Goal: Information Seeking & Learning: Check status

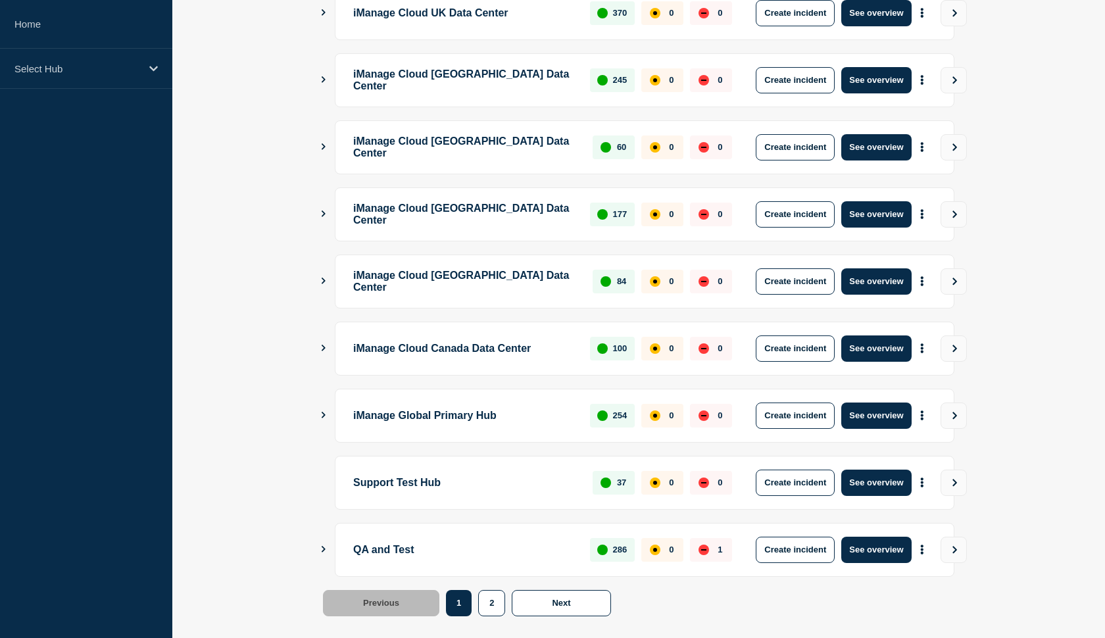
scroll to position [274, 0]
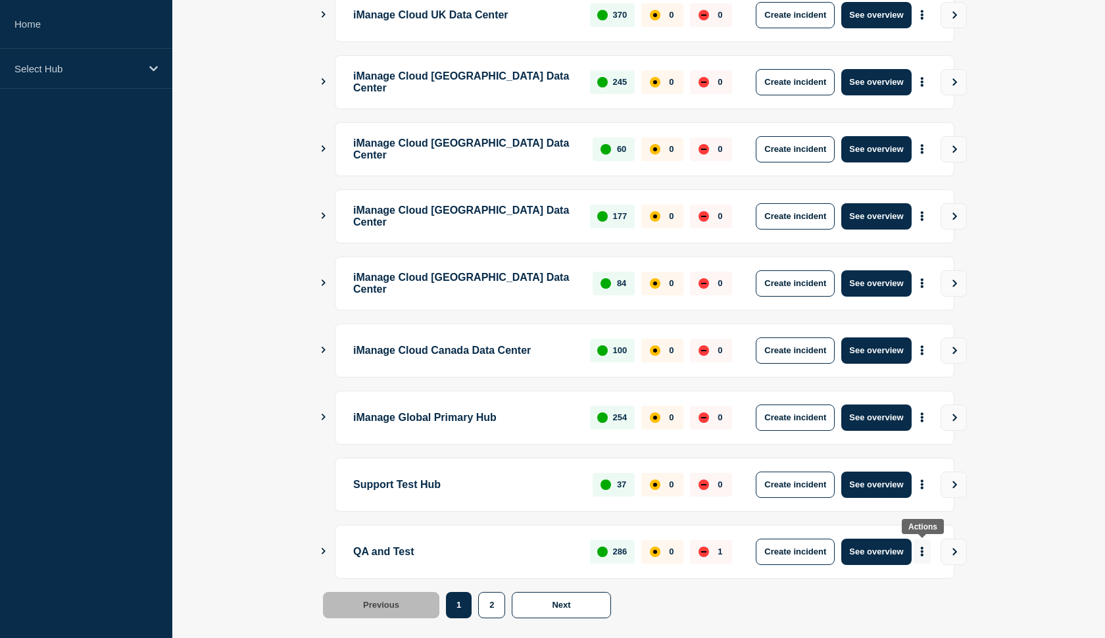
click at [920, 551] on button "More actions" at bounding box center [922, 552] width 17 height 24
click at [1065, 495] on main "iManage Cloud US Data Center 1802 0 0 Create incident See overview iManage Clou…" at bounding box center [638, 279] width 933 height 759
click at [874, 550] on button "See overview" at bounding box center [877, 552] width 70 height 26
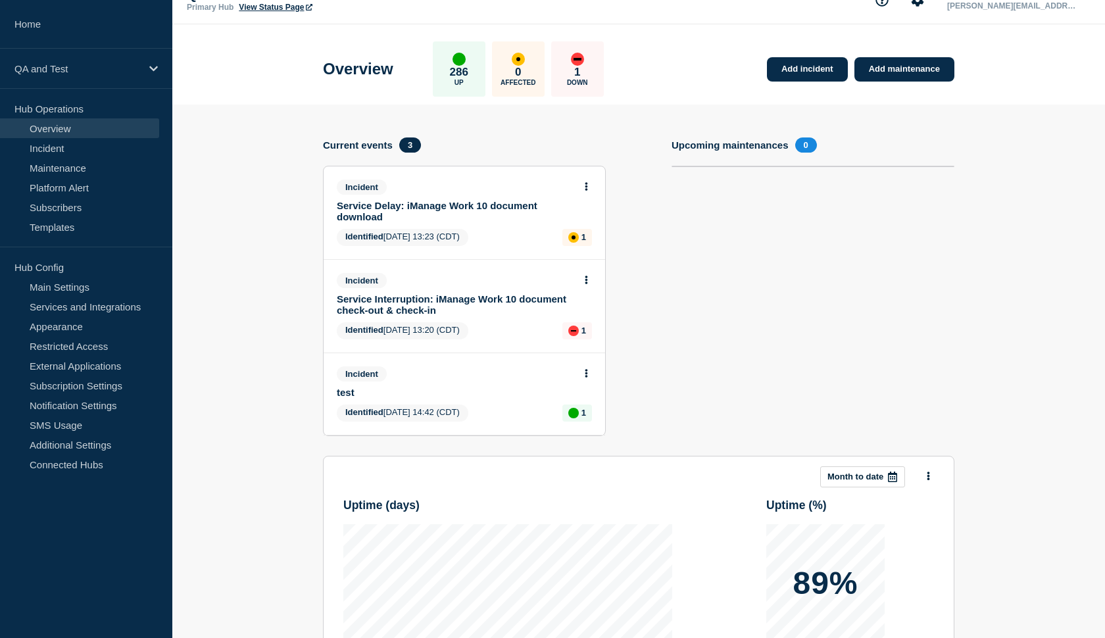
scroll to position [50, 0]
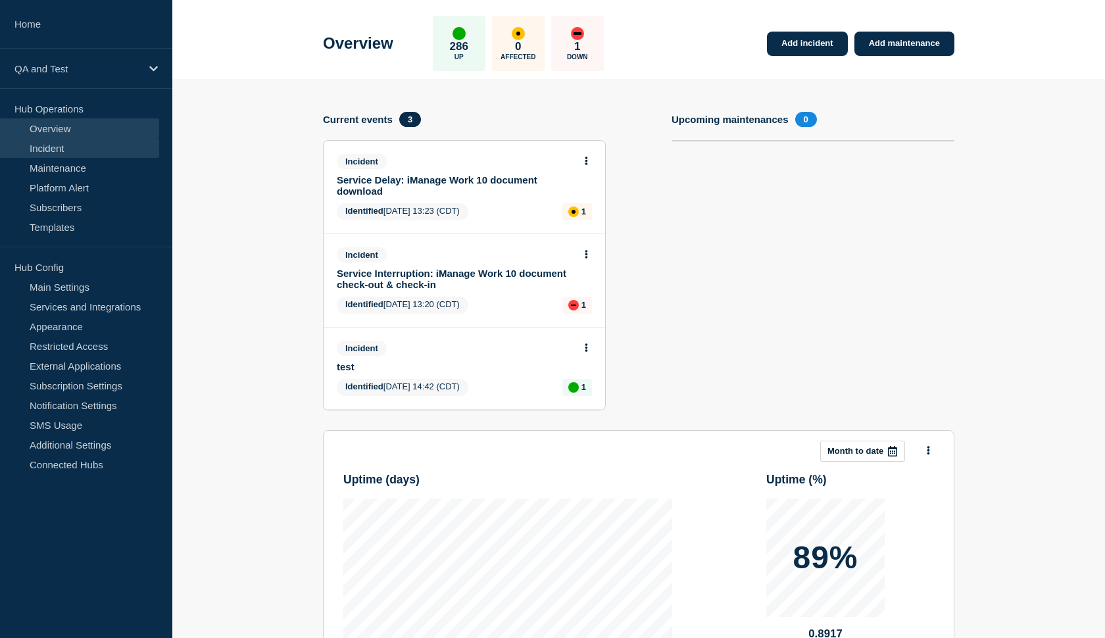
click at [59, 140] on link "Incident" at bounding box center [79, 148] width 159 height 20
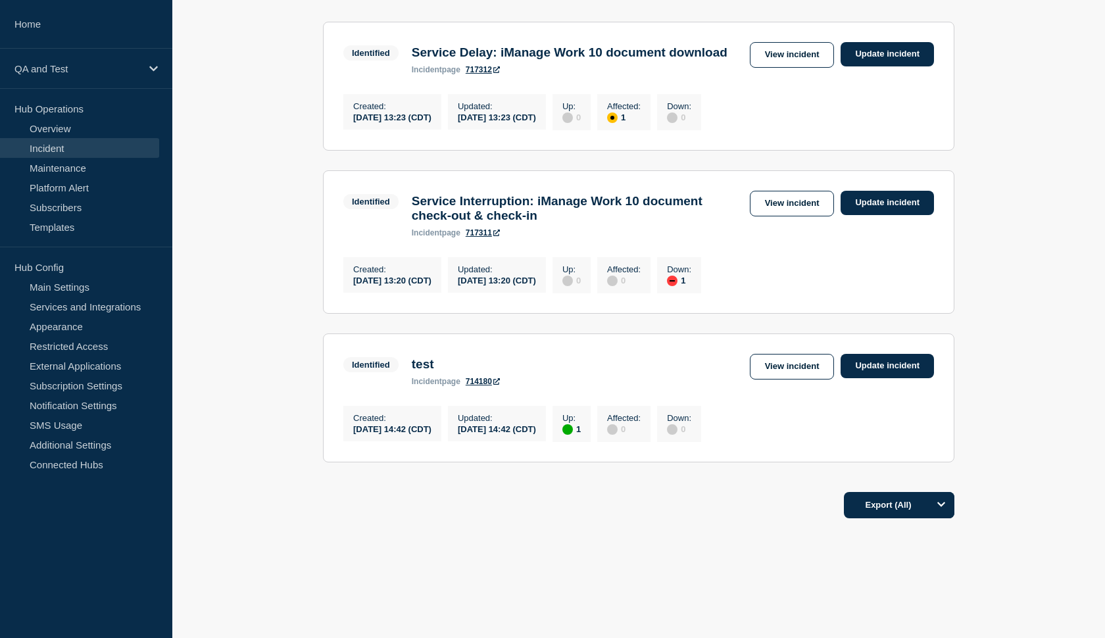
scroll to position [275, 0]
click at [487, 380] on link "714180" at bounding box center [483, 381] width 34 height 9
click at [867, 359] on link "Update incident" at bounding box center [887, 366] width 93 height 24
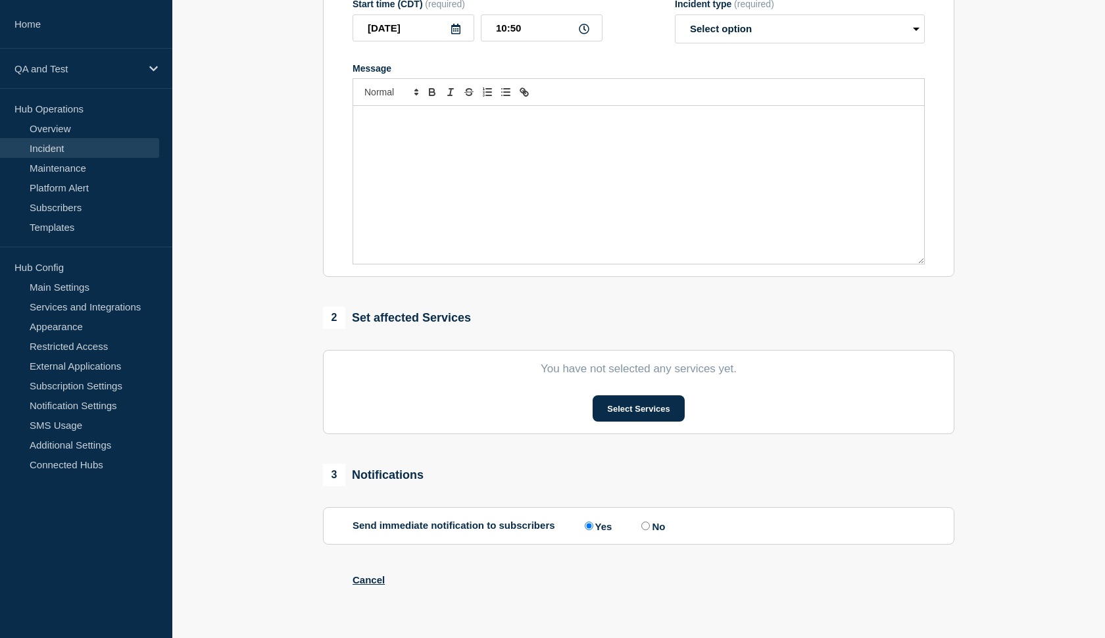
scroll to position [248, 0]
type input "test"
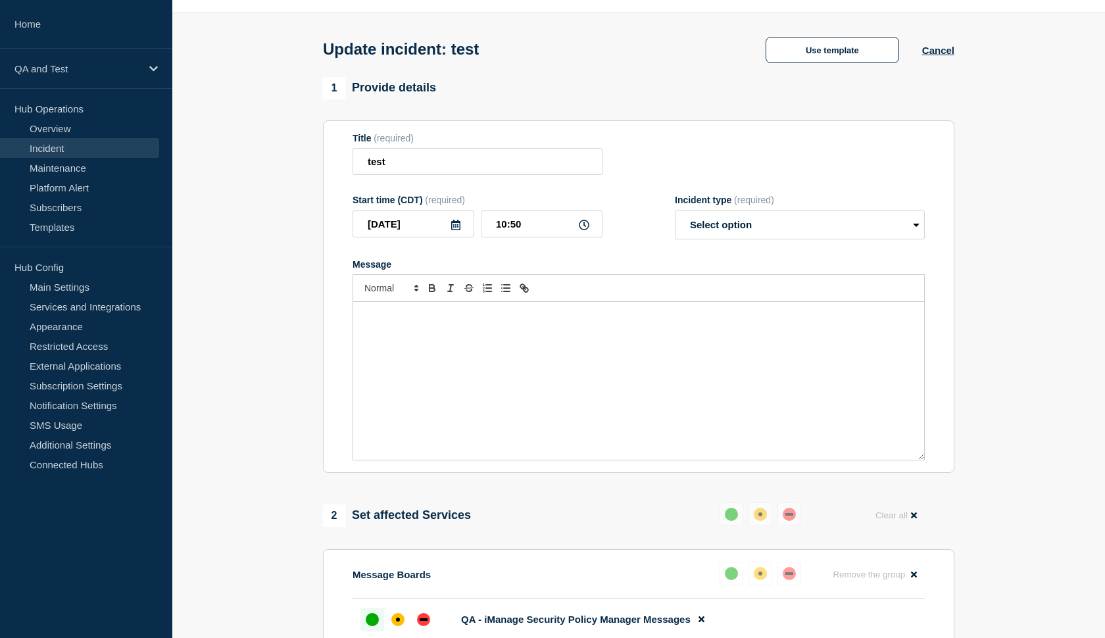
scroll to position [38, 0]
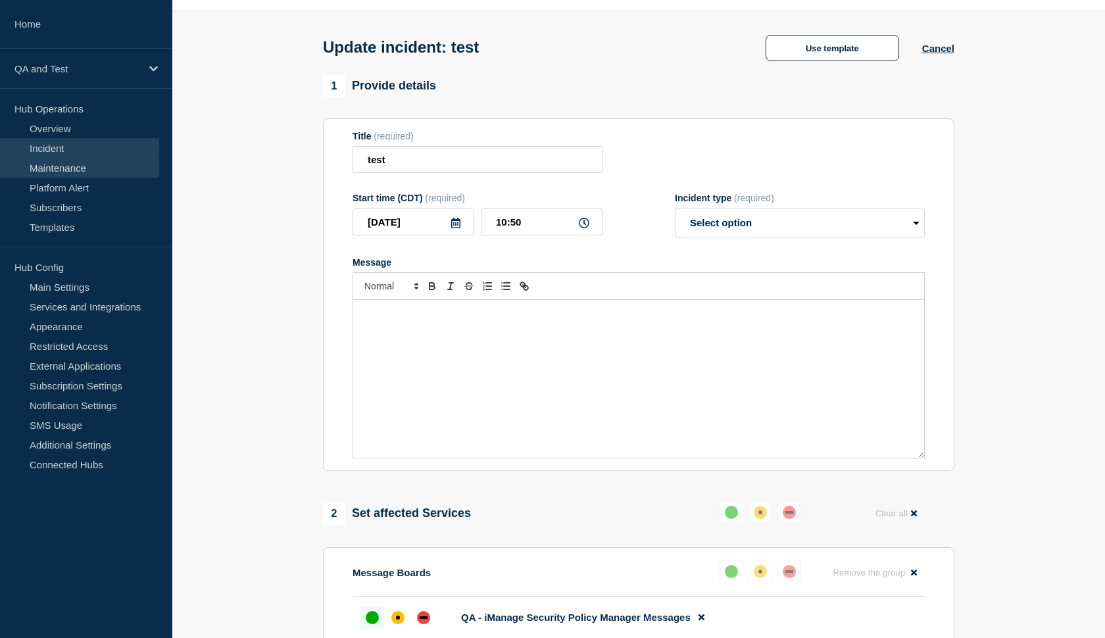
click at [68, 165] on link "Maintenance" at bounding box center [79, 168] width 159 height 20
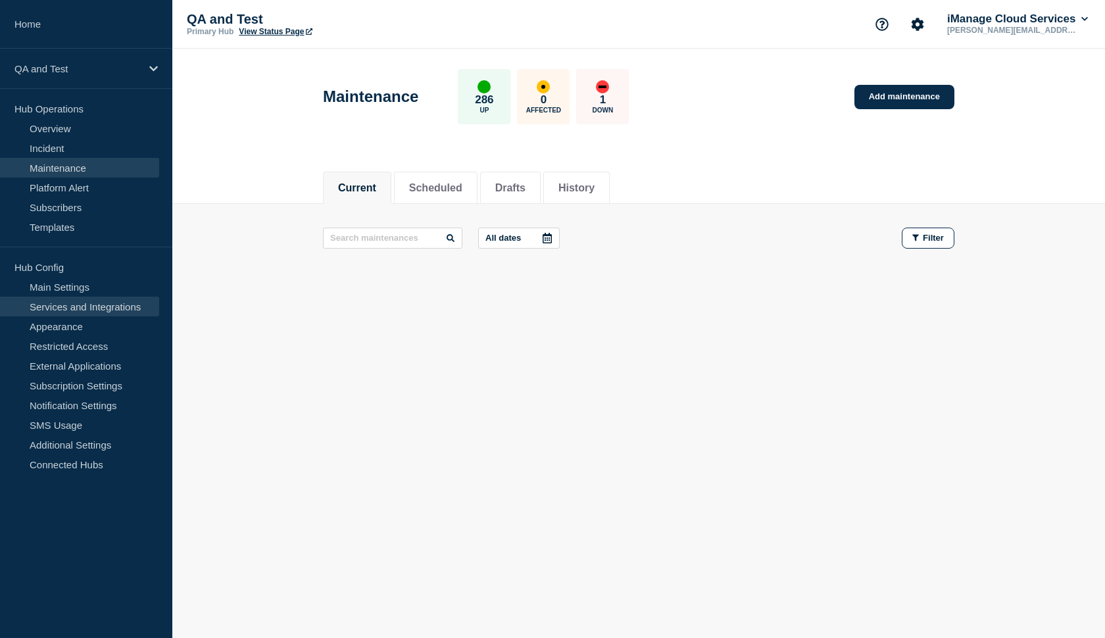
click at [80, 297] on link "Services and Integrations" at bounding box center [79, 307] width 159 height 20
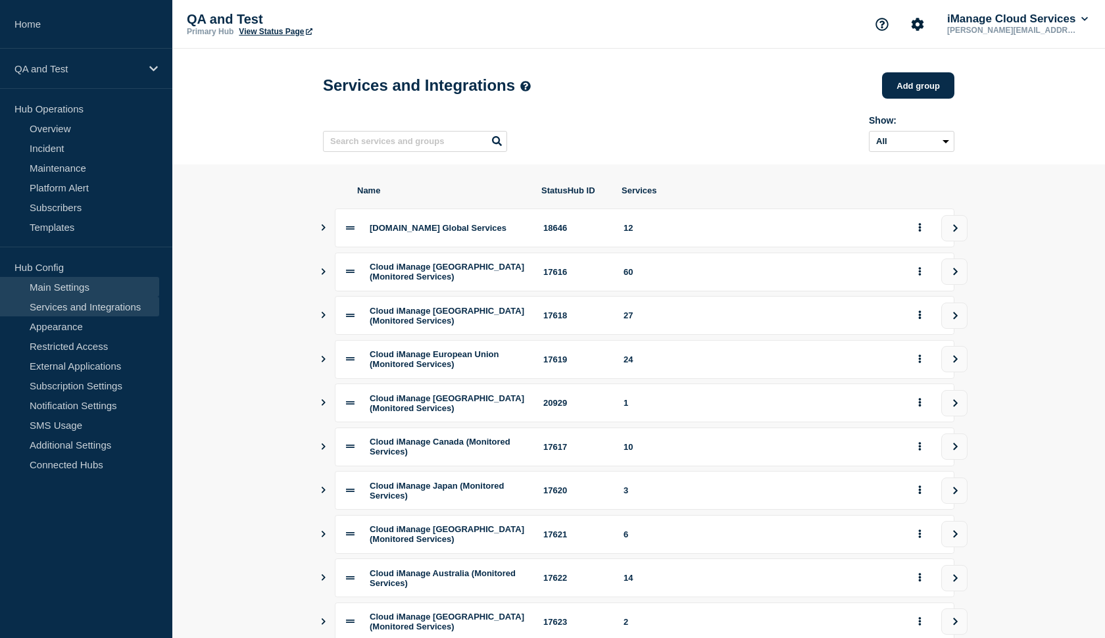
click at [66, 284] on link "Main Settings" at bounding box center [79, 287] width 159 height 20
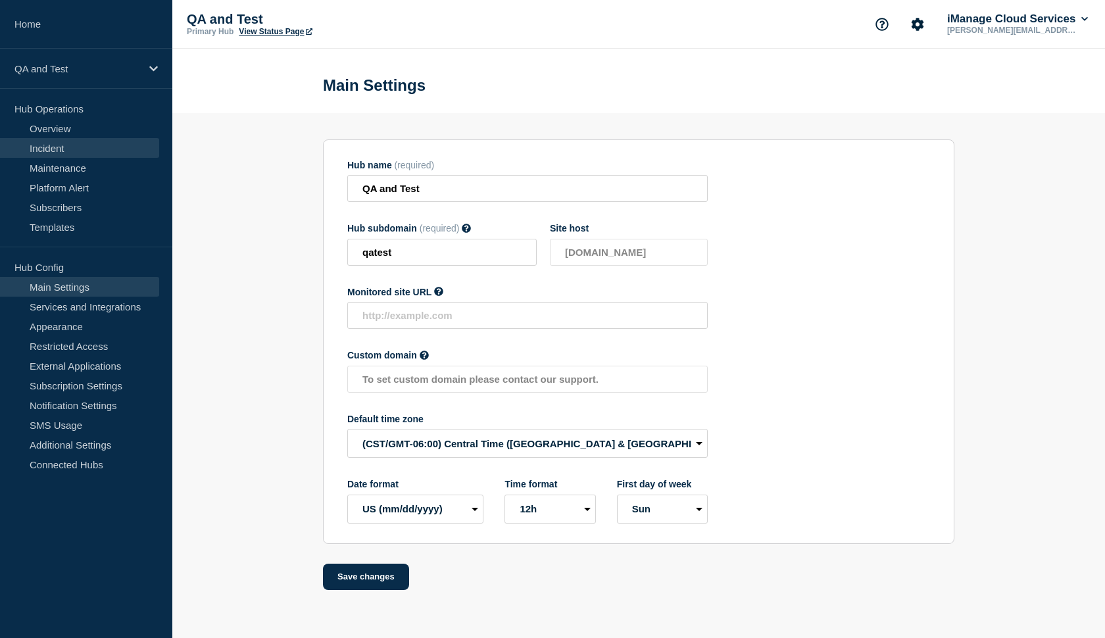
click at [80, 152] on link "Incident" at bounding box center [79, 148] width 159 height 20
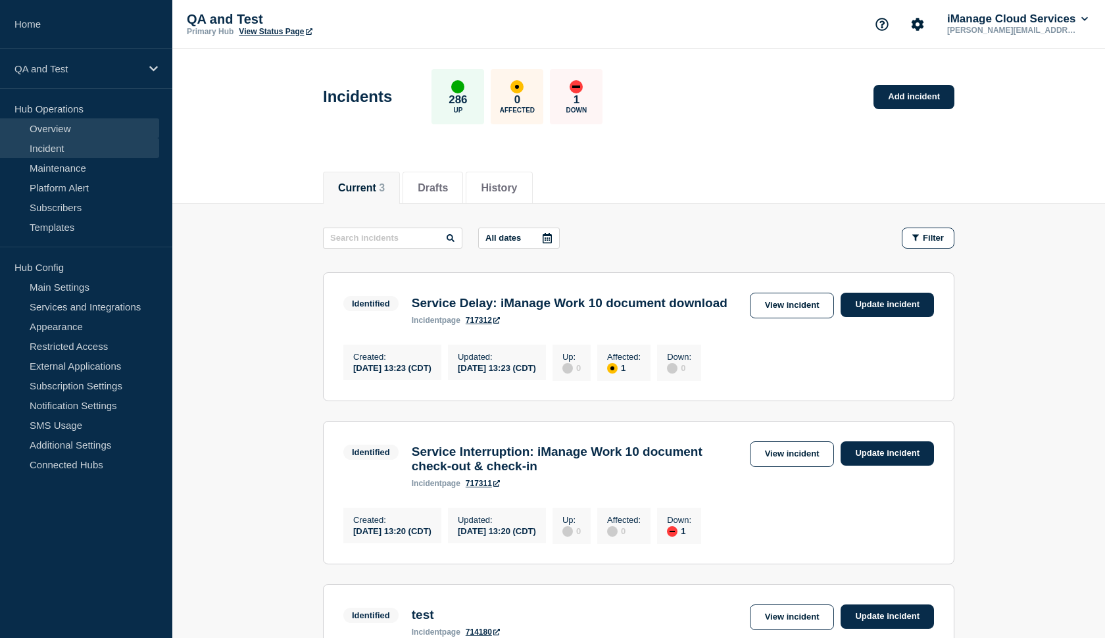
click at [77, 136] on link "Overview" at bounding box center [79, 128] width 159 height 20
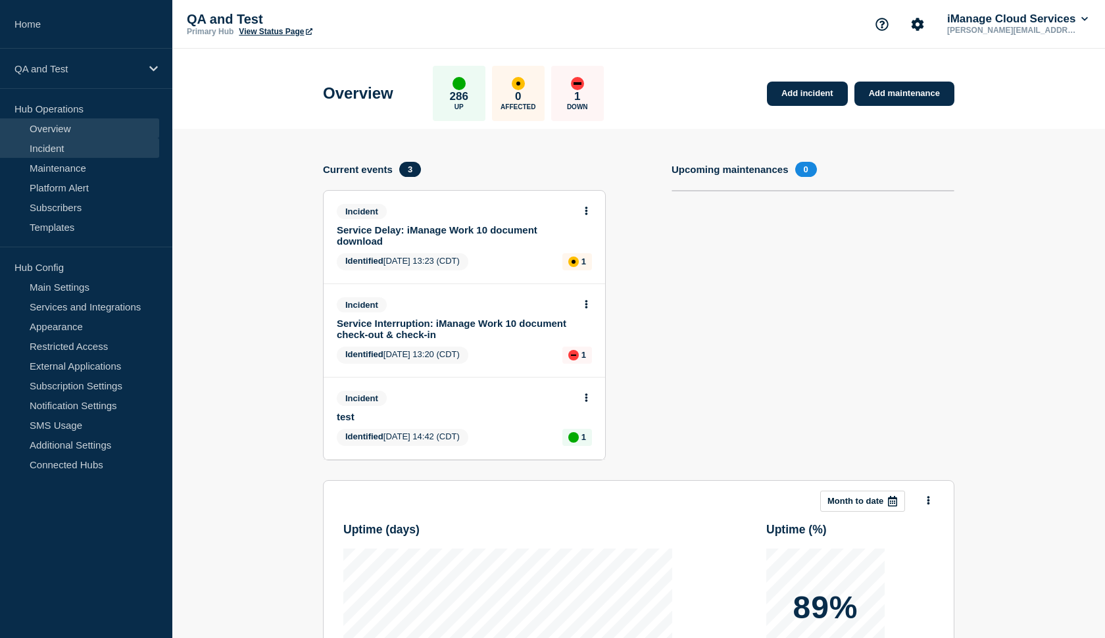
click at [72, 156] on link "Incident" at bounding box center [79, 148] width 159 height 20
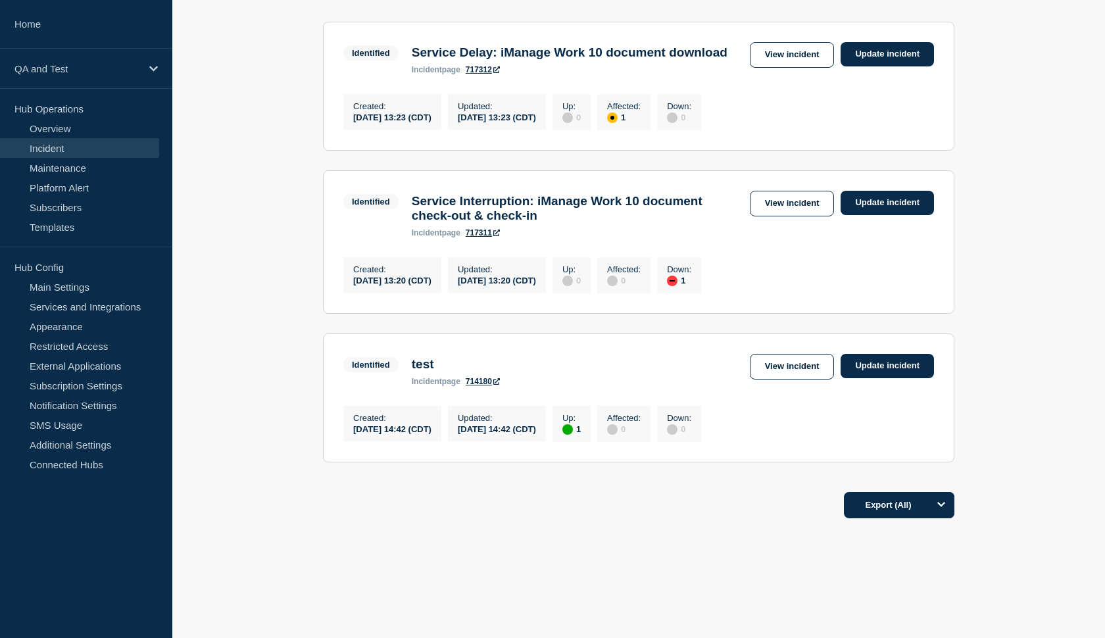
scroll to position [275, 0]
click at [95, 309] on link "Services and Integrations" at bounding box center [79, 307] width 159 height 20
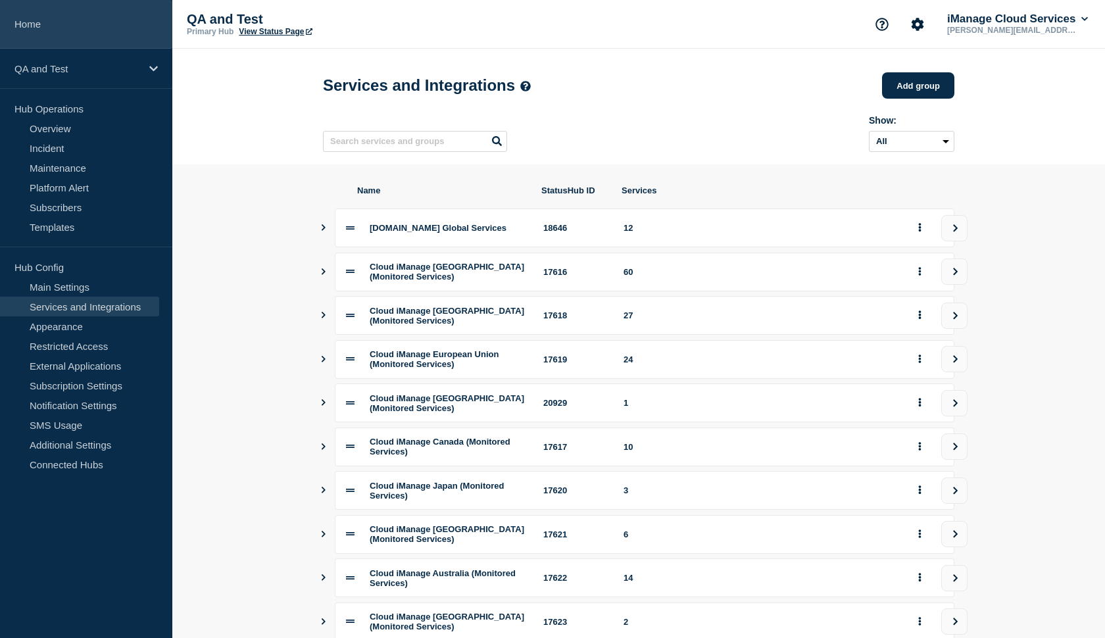
click at [13, 32] on link "Home" at bounding box center [86, 24] width 172 height 49
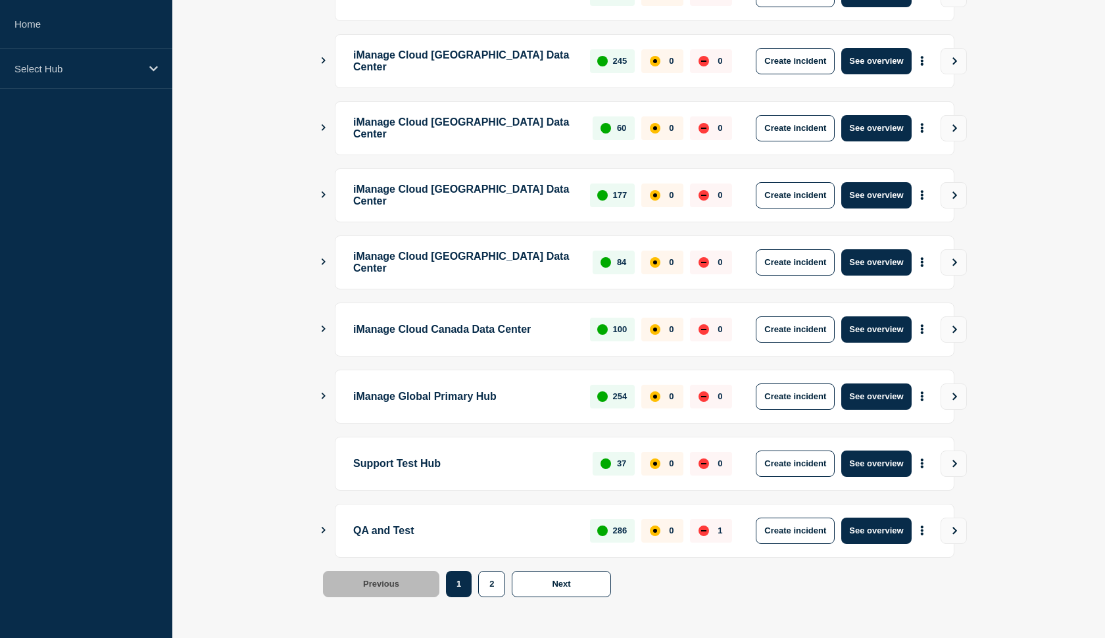
scroll to position [295, 0]
click at [924, 534] on button "More actions" at bounding box center [922, 530] width 17 height 24
click at [878, 536] on button "See overview" at bounding box center [877, 531] width 70 height 26
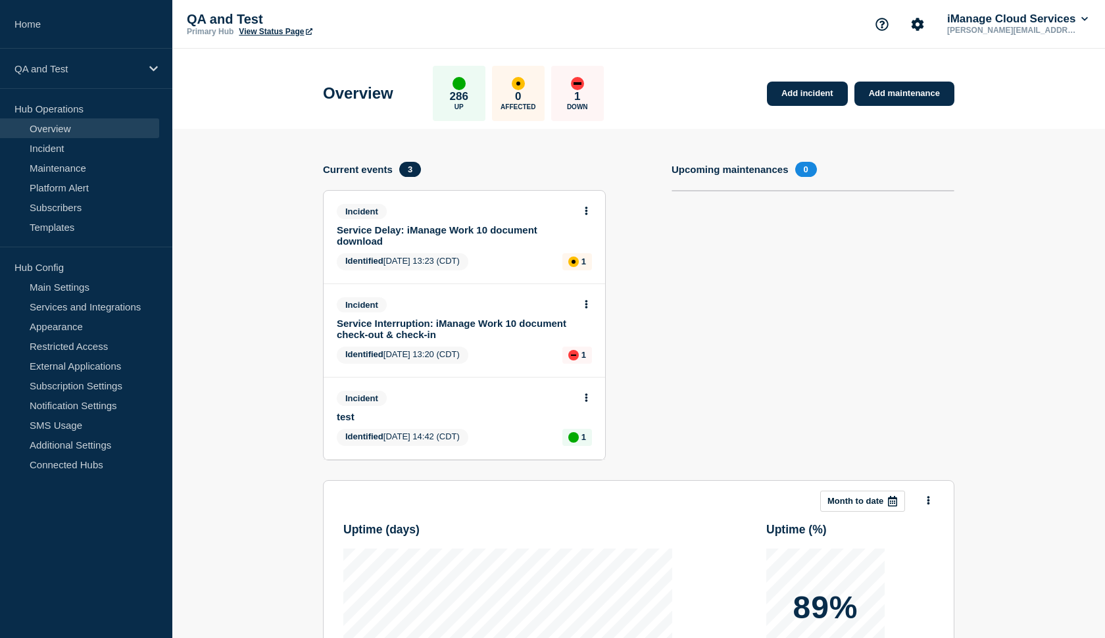
click at [294, 35] on link "View Status Page" at bounding box center [275, 31] width 73 height 9
click at [68, 149] on link "Incident" at bounding box center [79, 148] width 159 height 20
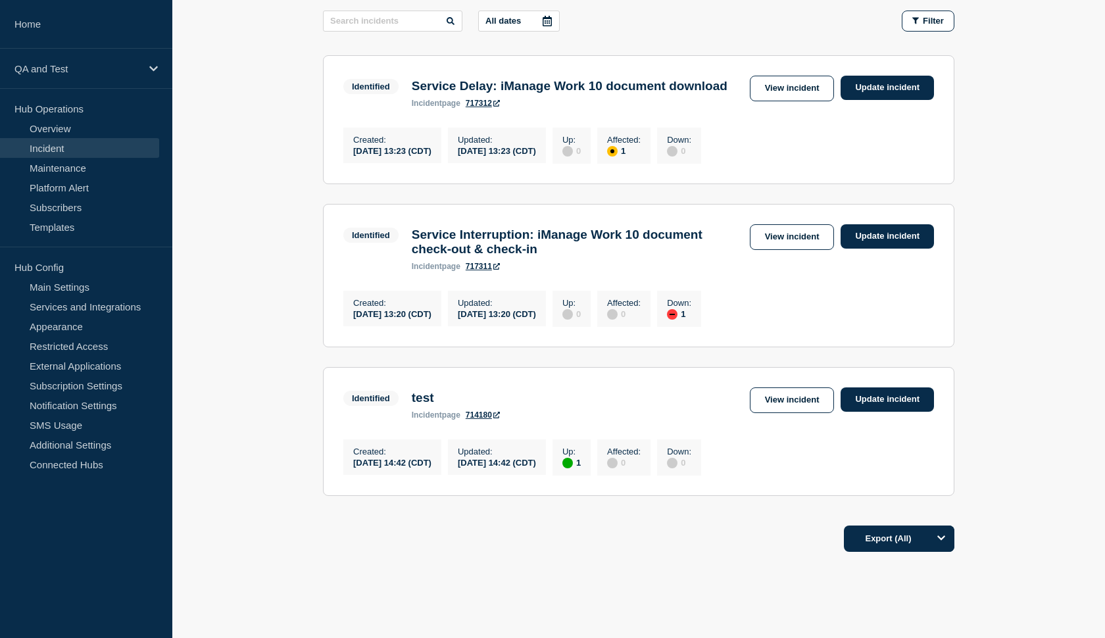
scroll to position [226, 0]
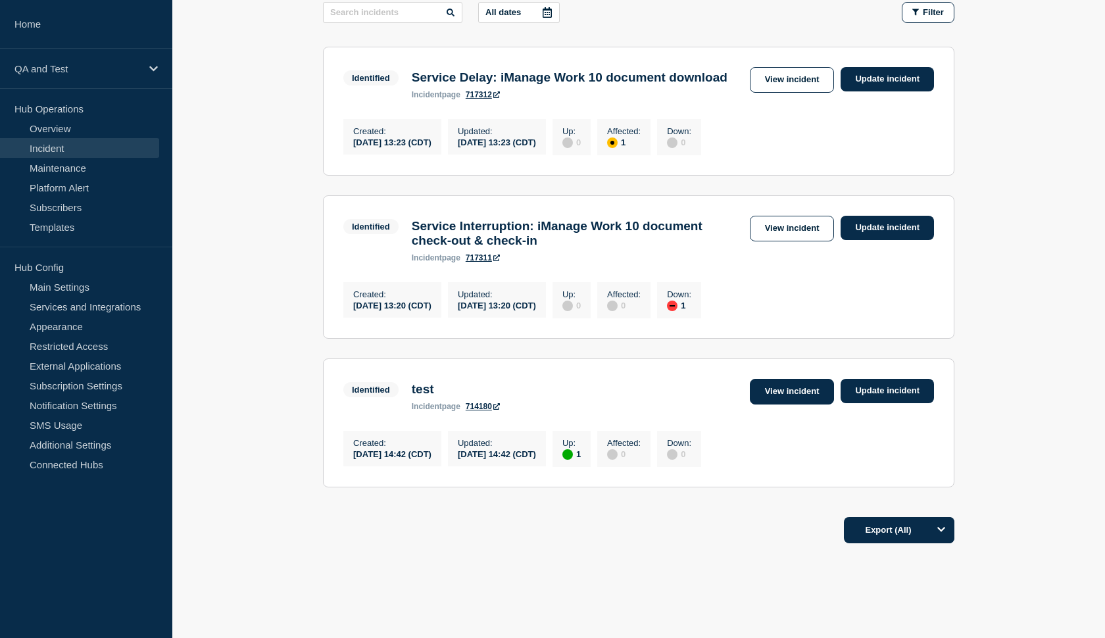
click at [762, 405] on link "View incident" at bounding box center [792, 392] width 85 height 26
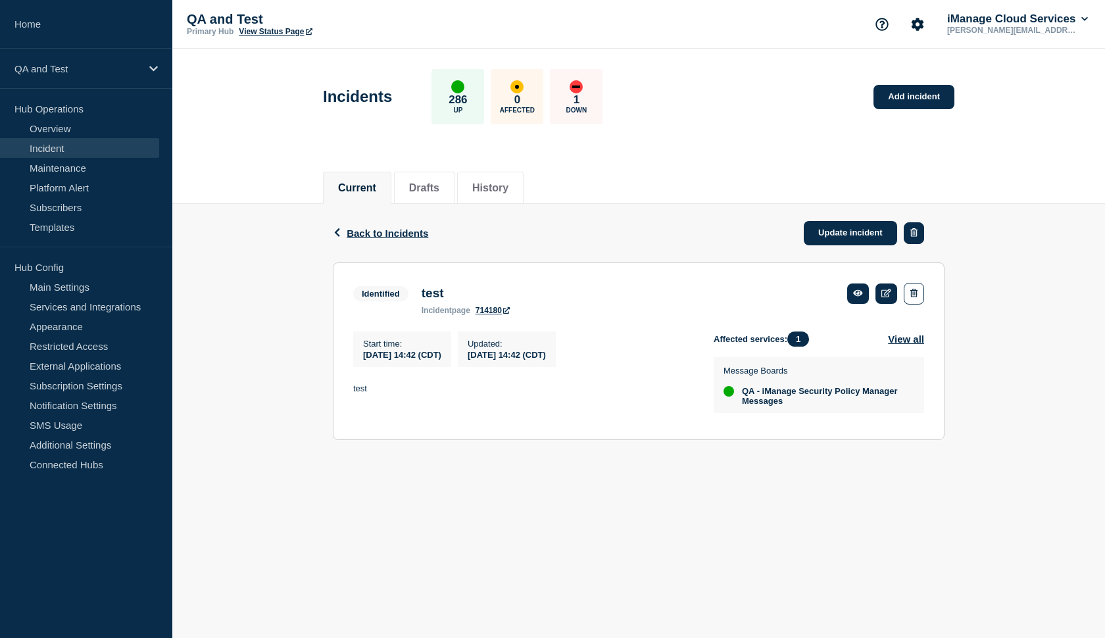
click at [909, 238] on button "button" at bounding box center [914, 233] width 20 height 22
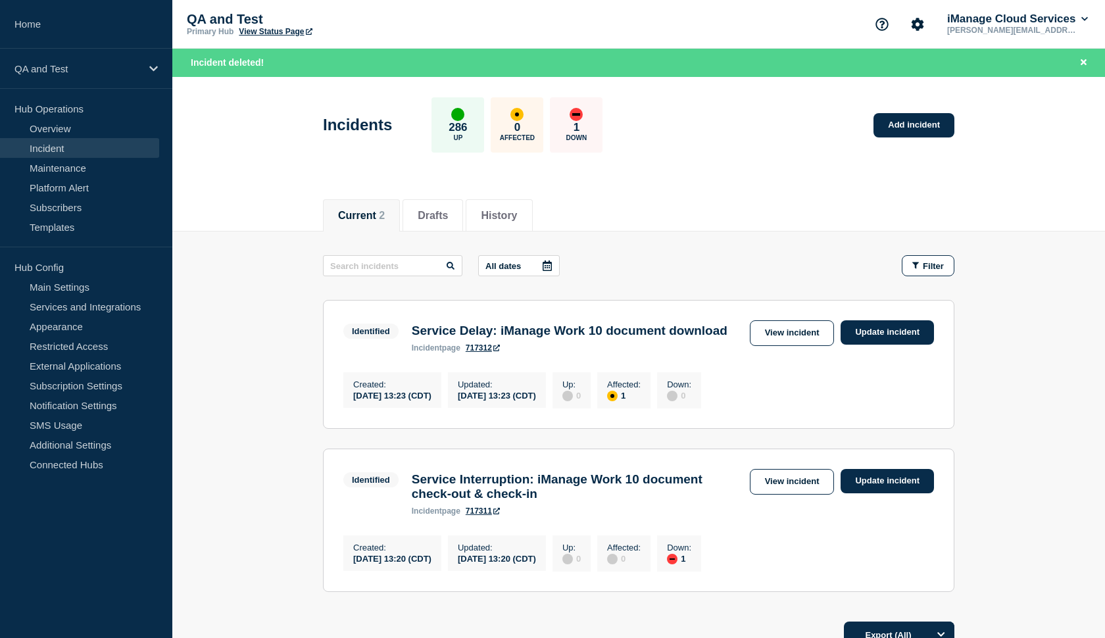
click at [36, 151] on link "Incident" at bounding box center [79, 148] width 159 height 20
click at [68, 24] on link "Home" at bounding box center [86, 24] width 172 height 49
